Goal: Task Accomplishment & Management: Manage account settings

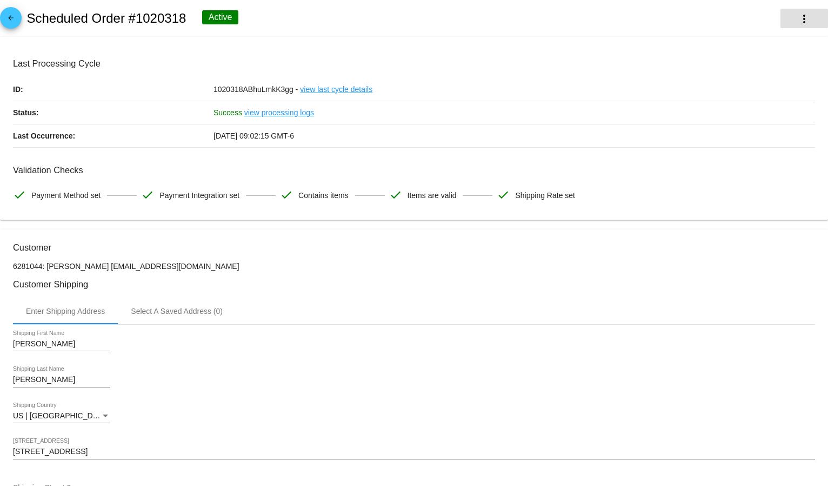
click at [798, 12] on mat-icon "more_vert" at bounding box center [804, 18] width 13 height 13
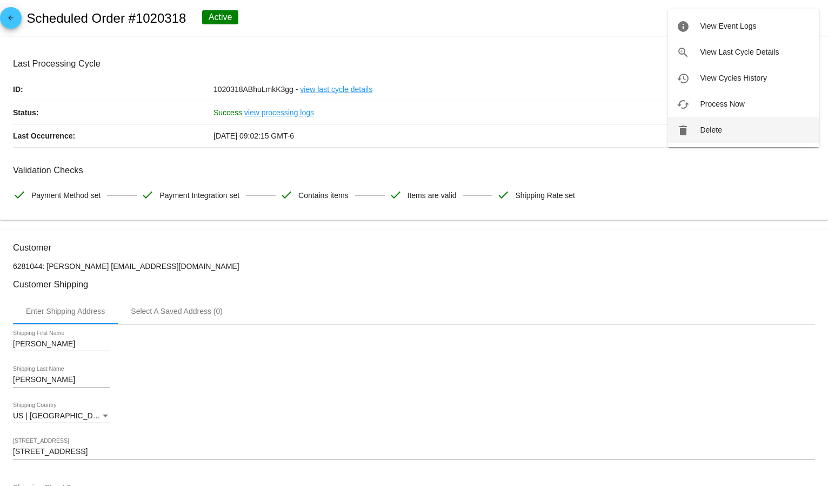
click at [751, 125] on button "delete Delete" at bounding box center [743, 130] width 151 height 26
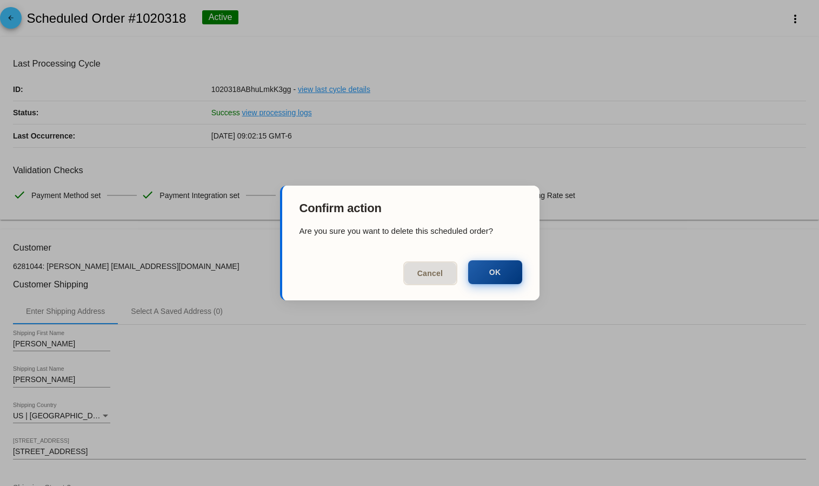
click at [481, 270] on button "OK" at bounding box center [495, 272] width 54 height 24
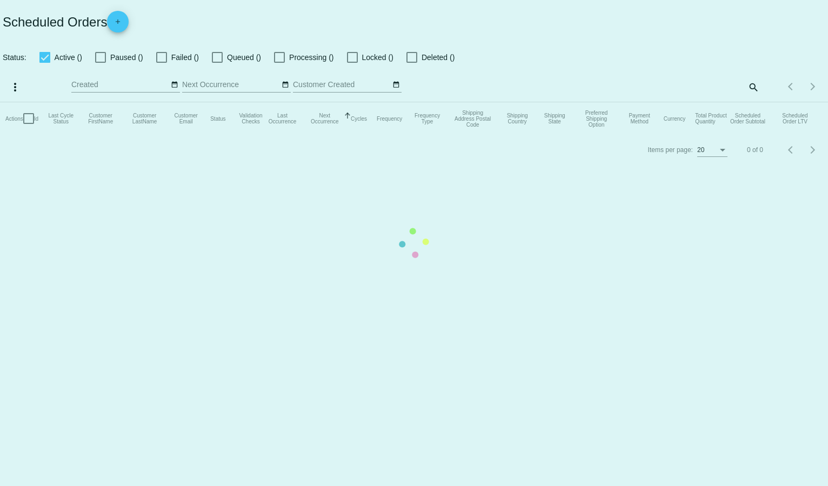
checkbox input "true"
